Goal: Information Seeking & Learning: Learn about a topic

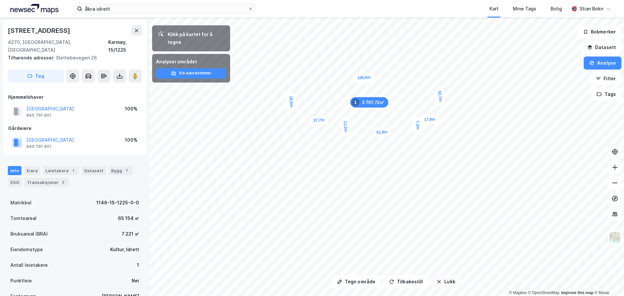
click at [450, 285] on button "Lukk" at bounding box center [446, 281] width 30 height 13
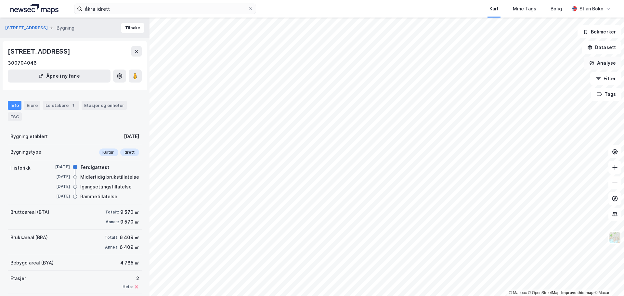
click at [609, 68] on button "Analyse" at bounding box center [603, 63] width 38 height 13
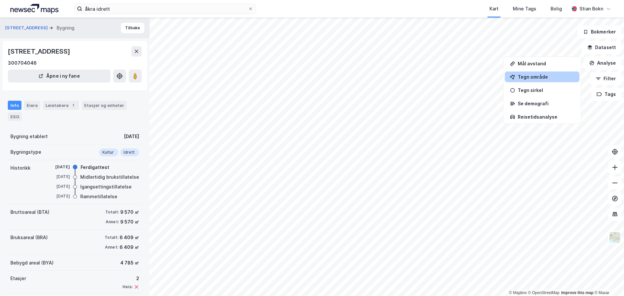
click at [535, 79] on div "Tegn område" at bounding box center [546, 77] width 57 height 6
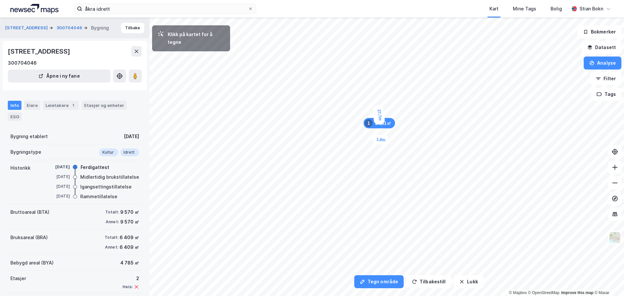
click at [383, 140] on div "1,8m" at bounding box center [381, 140] width 18 height 11
click at [385, 154] on div "7,5m" at bounding box center [384, 146] width 10 height 17
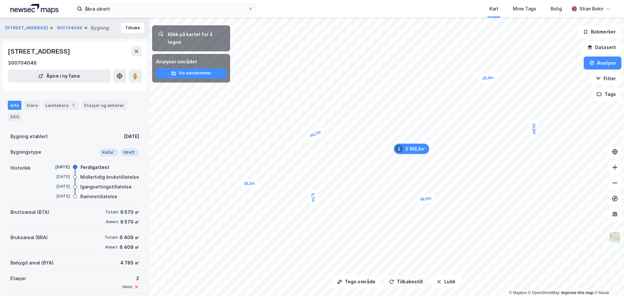
click at [412, 283] on button "Tilbakestill" at bounding box center [406, 281] width 45 height 13
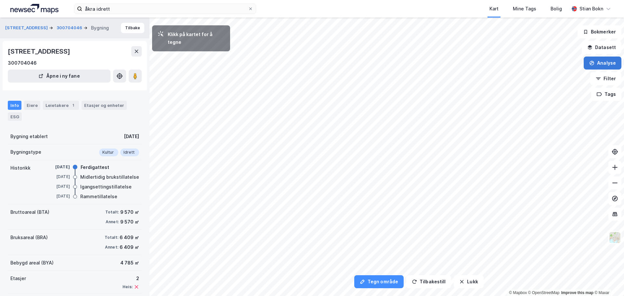
click at [605, 64] on button "Analyse" at bounding box center [603, 63] width 38 height 13
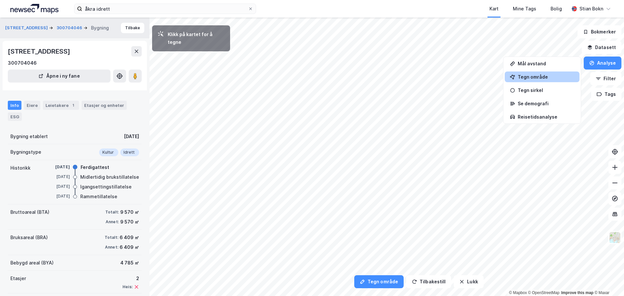
click at [553, 78] on div "Tegn område" at bounding box center [546, 77] width 57 height 6
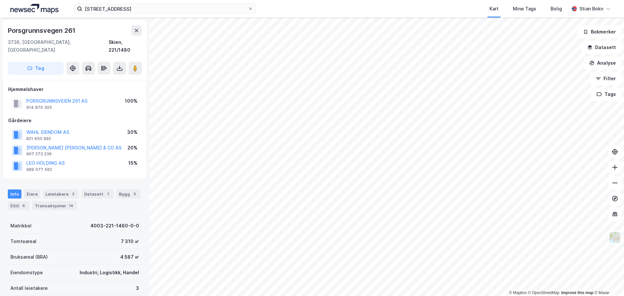
scroll to position [0, 0]
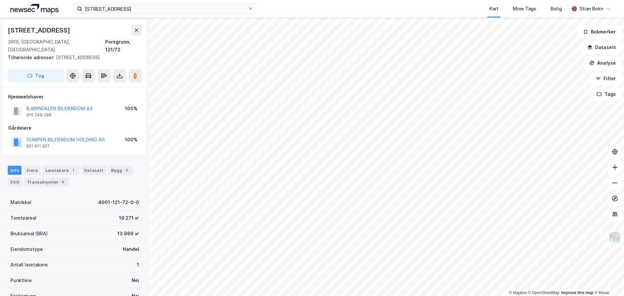
scroll to position [0, 0]
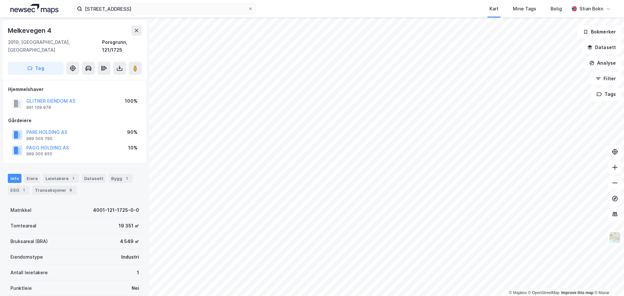
scroll to position [0, 0]
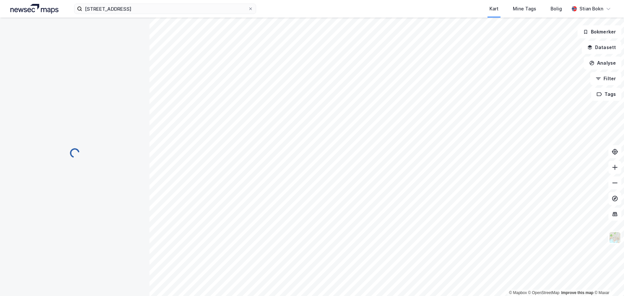
scroll to position [0, 0]
